Goal: Information Seeking & Learning: Learn about a topic

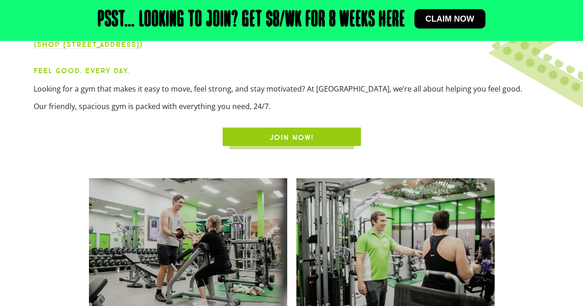
scroll to position [289, 0]
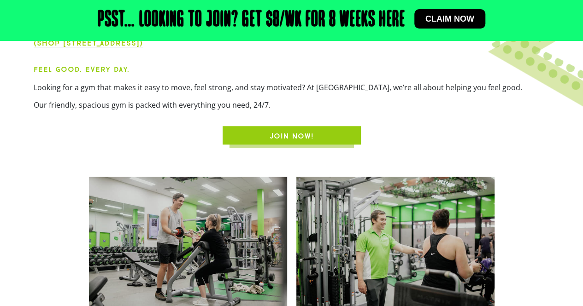
drag, startPoint x: 297, startPoint y: 130, endPoint x: 206, endPoint y: 94, distance: 97.2
click at [206, 94] on div "Feel Good. Every Day. Looking for a gym that makes it easy to move, feel strong…" at bounding box center [292, 90] width 516 height 53
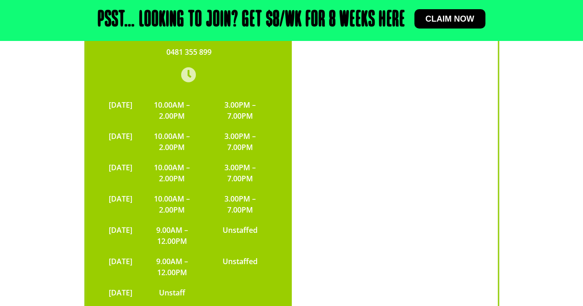
scroll to position [2027, 0]
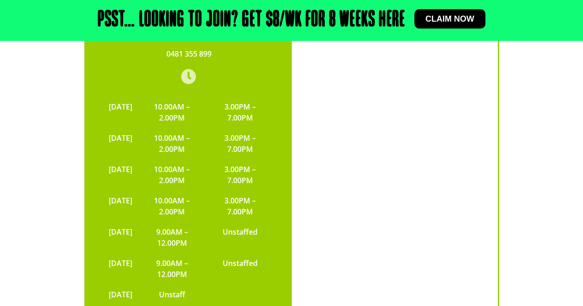
click at [289, 124] on div "Shop 22, 3732 Mount Lindesay Highway, Park Ridge QLD 4125 0481 355 899 MONDAY 1…" at bounding box center [189, 157] width 206 height 426
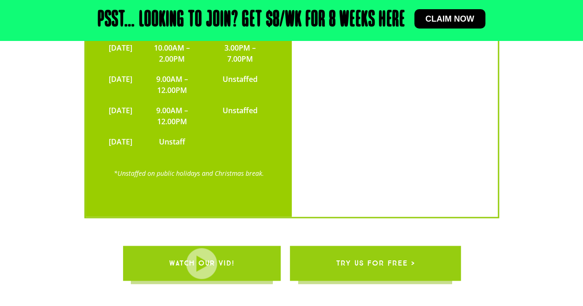
scroll to position [2250, 0]
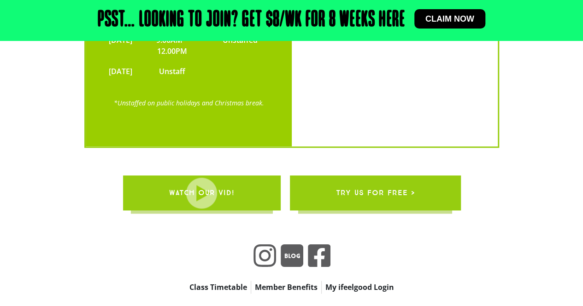
click at [372, 180] on span "try us for free >" at bounding box center [375, 193] width 79 height 26
click at [285, 281] on link "Member Benefits" at bounding box center [286, 287] width 70 height 13
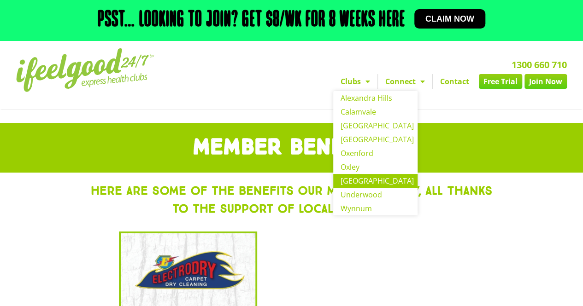
click at [360, 179] on link "[GEOGRAPHIC_DATA]" at bounding box center [375, 181] width 84 height 14
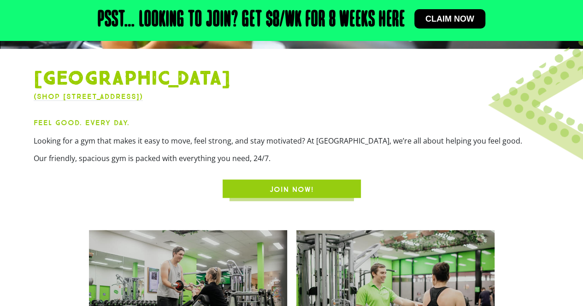
click at [324, 180] on link "JOIN NOW!" at bounding box center [292, 189] width 138 height 18
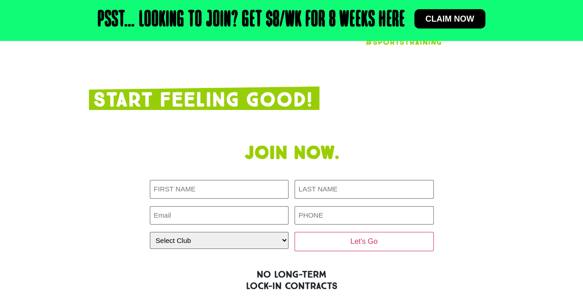
scroll to position [1542, 0]
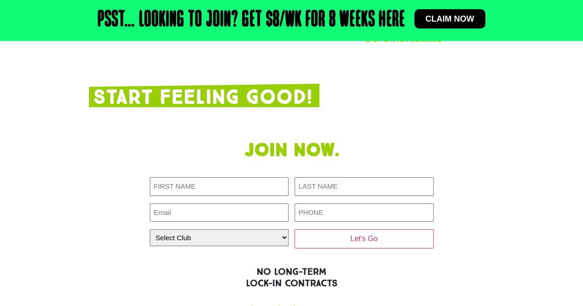
click at [276, 304] on link "Membership Options" at bounding box center [297, 309] width 75 height 10
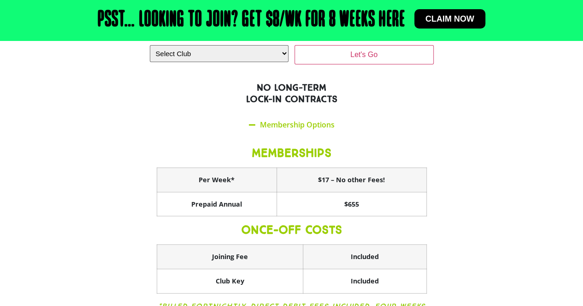
scroll to position [1725, 0]
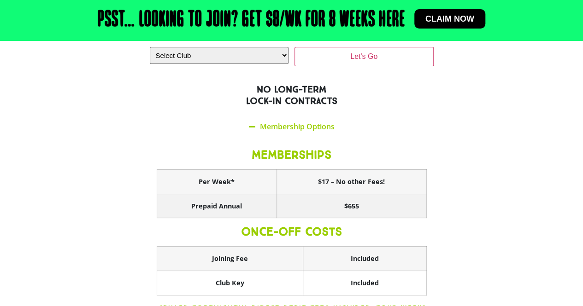
click at [205, 194] on th "Prepaid Annual" at bounding box center [217, 206] width 120 height 24
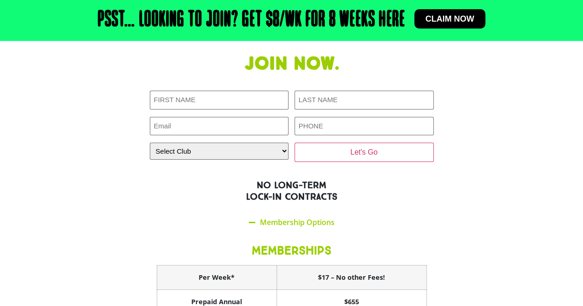
scroll to position [1628, 0]
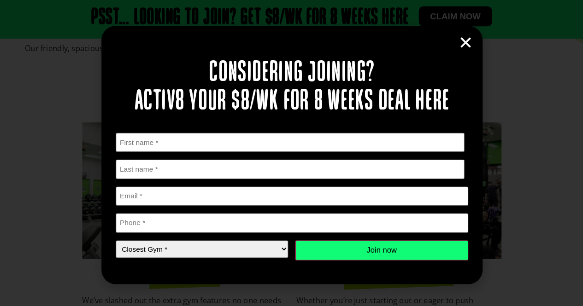
scroll to position [343, 0]
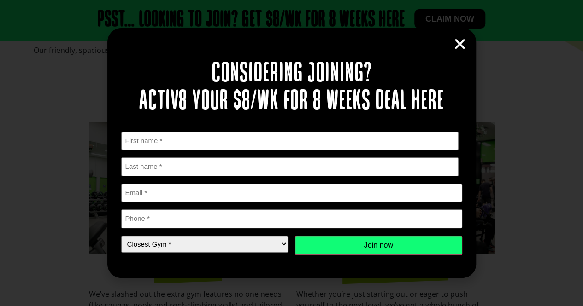
click at [455, 47] on icon "Close" at bounding box center [460, 44] width 14 height 14
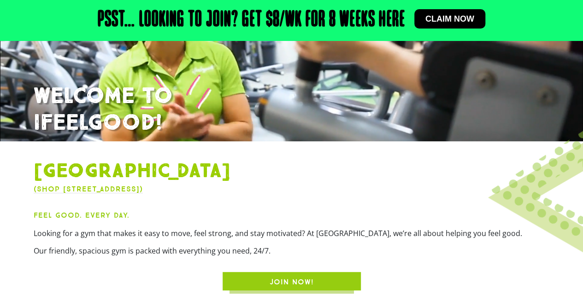
scroll to position [0, 0]
